Goal: Find contact information: Find contact information

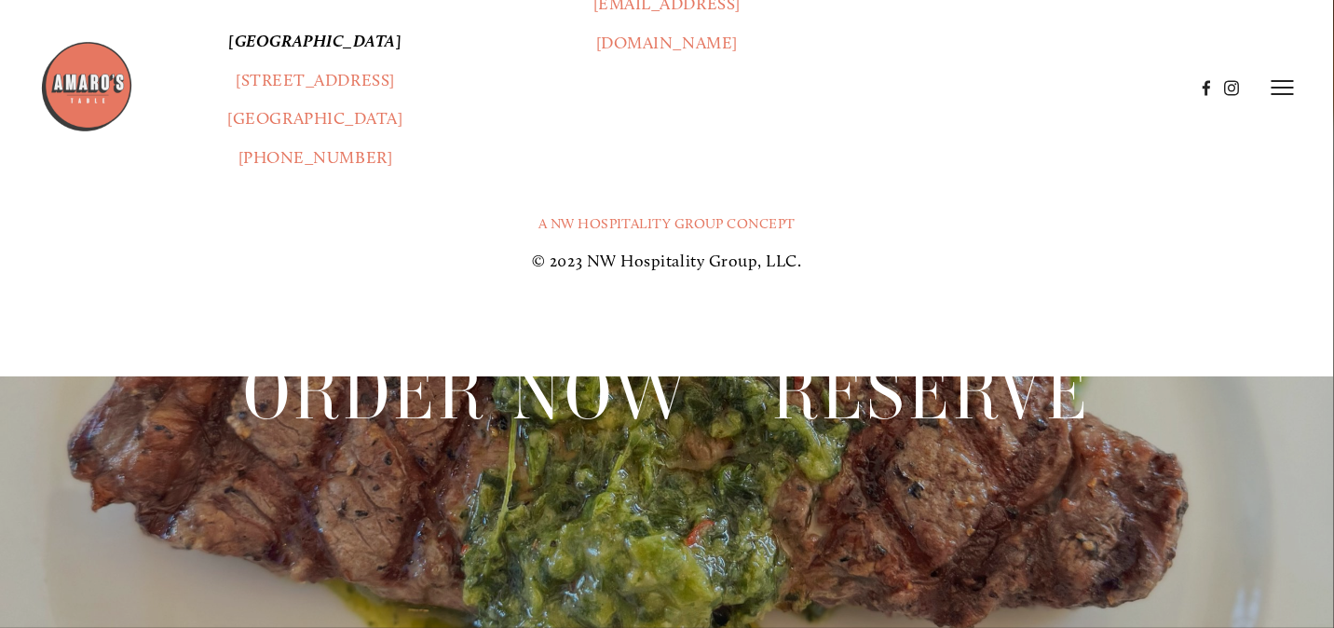
scroll to position [3632, 0]
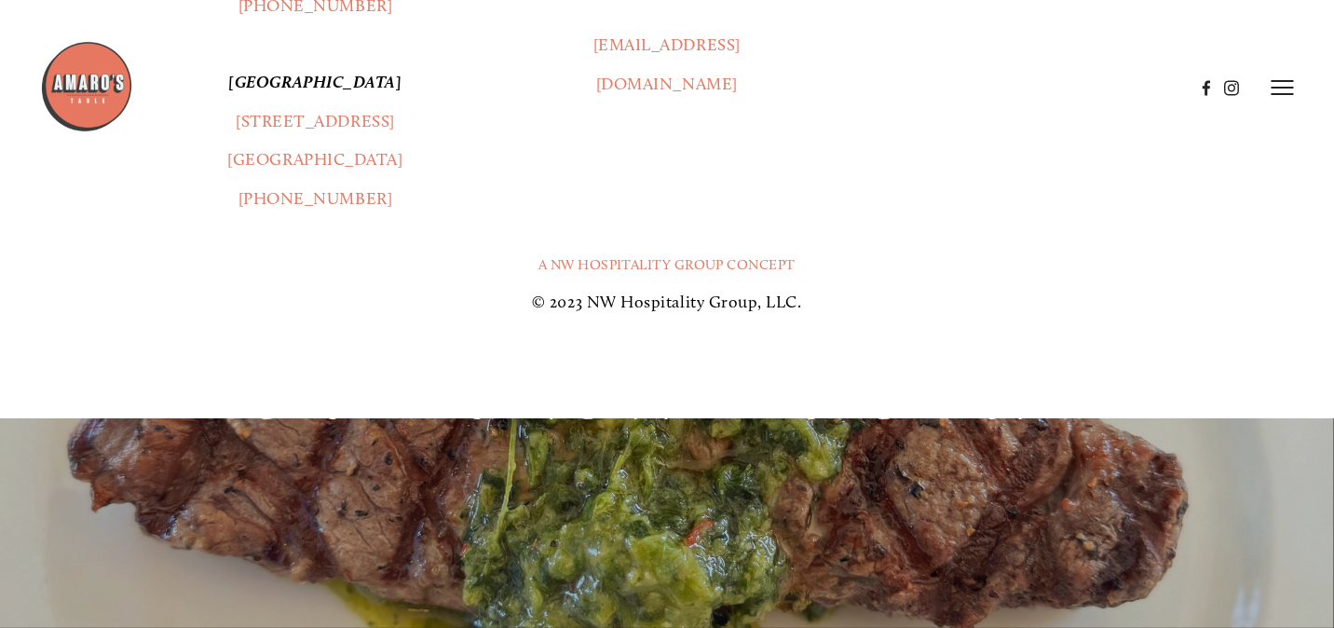
click at [217, 170] on header "Menu Order Now Visit Gallery 0" at bounding box center [667, 88] width 1254 height 176
drag, startPoint x: 211, startPoint y: 167, endPoint x: 380, endPoint y: 194, distance: 170.7
drag, startPoint x: 380, startPoint y: 194, endPoint x: 409, endPoint y: 211, distance: 33.4
click at [409, 211] on p "[GEOGRAPHIC_DATA] [STREET_ADDRESS] (360) 967-2333" at bounding box center [315, 140] width 470 height 155
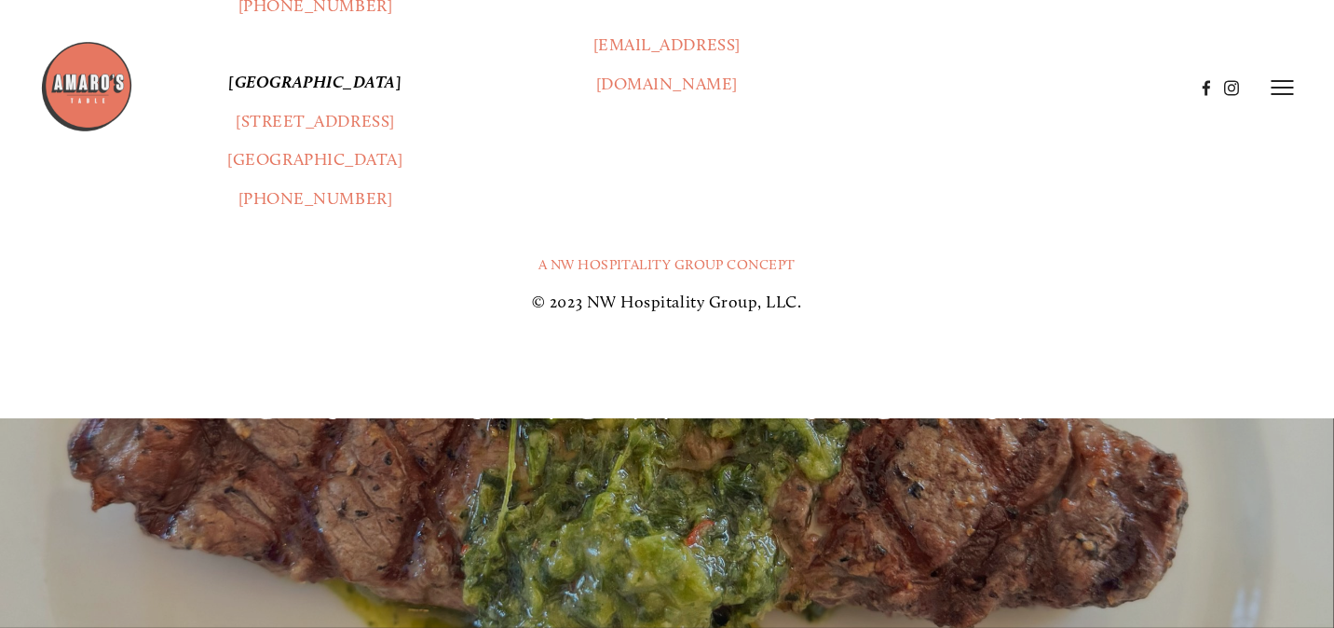
drag, startPoint x: 412, startPoint y: 206, endPoint x: 218, endPoint y: 180, distance: 195.5
click at [218, 180] on p "[GEOGRAPHIC_DATA] [STREET_ADDRESS] (360) 967-2333" at bounding box center [315, 140] width 470 height 155
copy link "[STREET_ADDRESS]"
